Goal: Task Accomplishment & Management: Manage account settings

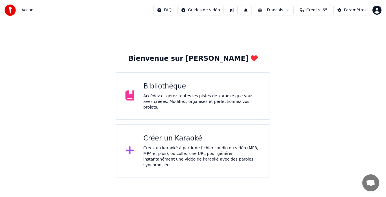
click at [210, 91] on div "Bibliothèque" at bounding box center [201, 86] width 117 height 9
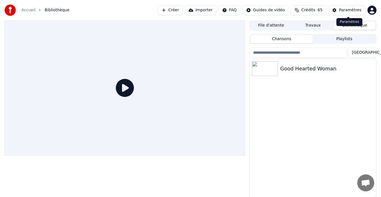
click at [353, 12] on div "Paramètres" at bounding box center [350, 10] width 23 height 6
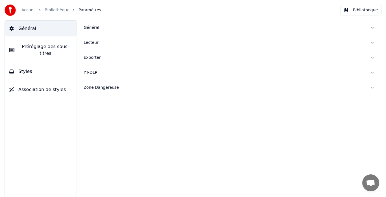
click at [95, 27] on div "Général" at bounding box center [225, 28] width 282 height 6
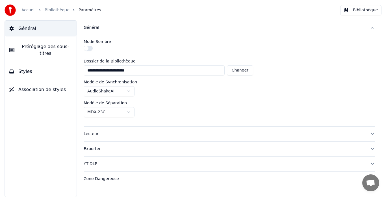
click at [8, 10] on img at bounding box center [10, 10] width 11 height 11
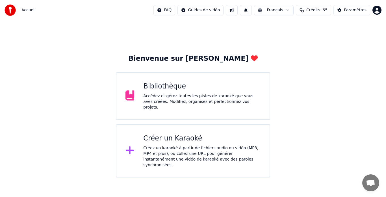
click at [377, 8] on html "Accueil FAQ Guides de vidéo Français Crédits 65 Paramètres Bienvenue sur Youka …" at bounding box center [193, 89] width 386 height 178
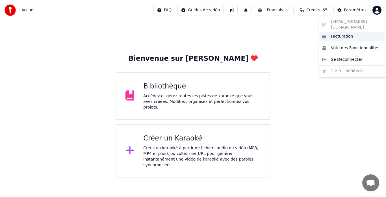
click at [337, 34] on span "Facturation" at bounding box center [342, 37] width 22 height 6
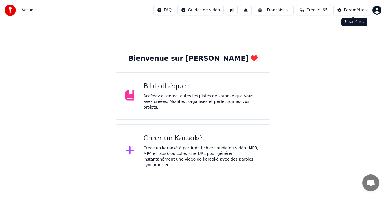
click at [350, 9] on div "Paramètres" at bounding box center [355, 10] width 23 height 6
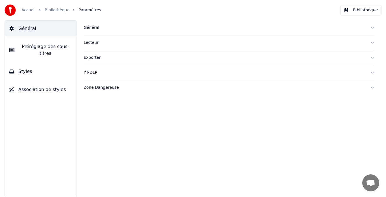
click at [10, 12] on img at bounding box center [10, 10] width 11 height 11
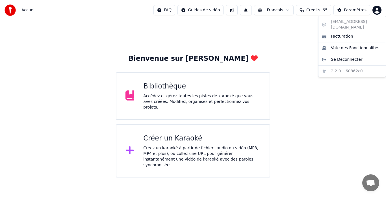
click at [379, 9] on html "Accueil FAQ Guides de vidéo Français Crédits 65 Paramètres Bienvenue sur Youka …" at bounding box center [193, 89] width 386 height 178
click at [346, 34] on span "Facturation" at bounding box center [342, 37] width 22 height 6
